Goal: Transaction & Acquisition: Subscribe to service/newsletter

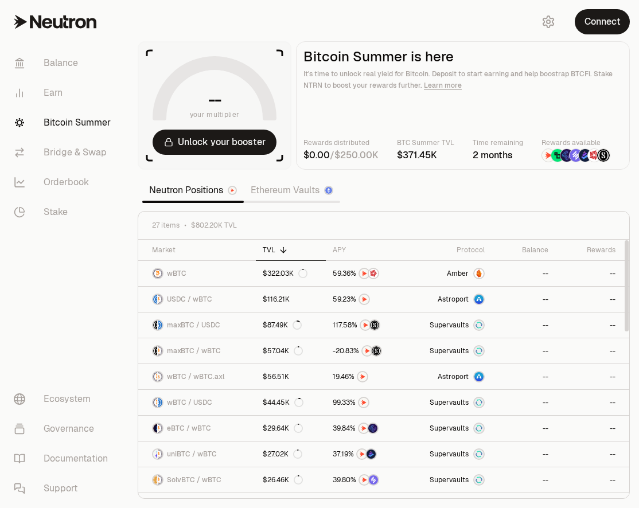
click at [83, 300] on nav "Balance Earn Bitcoin Summer Bridge & Swap Orderbook Stake Ecosystem Governance …" at bounding box center [64, 276] width 128 height 464
click at [608, 22] on button "Connect" at bounding box center [602, 21] width 55 height 25
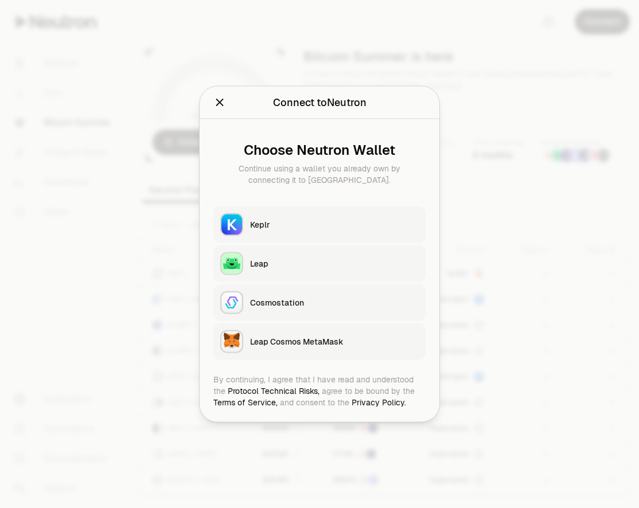
click at [248, 224] on button "Keplr" at bounding box center [319, 224] width 212 height 37
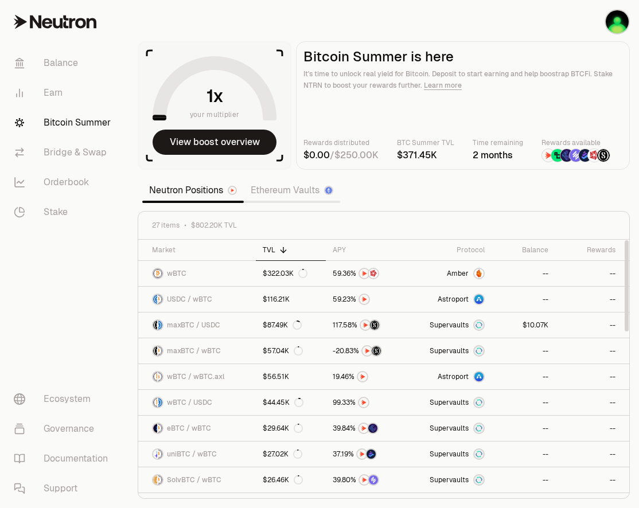
drag, startPoint x: 67, startPoint y: 337, endPoint x: 85, endPoint y: 337, distance: 18.3
click at [67, 337] on nav "Balance Earn Bitcoin Summer Bridge & Swap Orderbook Stake Ecosystem Governance …" at bounding box center [64, 276] width 128 height 464
click at [342, 246] on div "APY" at bounding box center [367, 249] width 69 height 9
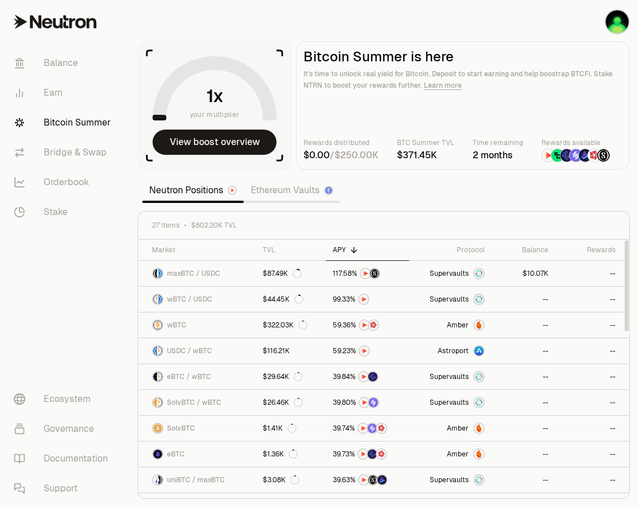
click at [53, 276] on nav "Balance Earn Bitcoin Summer Bridge & Swap Orderbook Stake Ecosystem Governance …" at bounding box center [64, 276] width 128 height 464
click at [74, 332] on nav "Balance Earn Bitcoin Summer Bridge & Swap Orderbook Stake Ecosystem Governance …" at bounding box center [64, 276] width 128 height 464
